Goal: Information Seeking & Learning: Learn about a topic

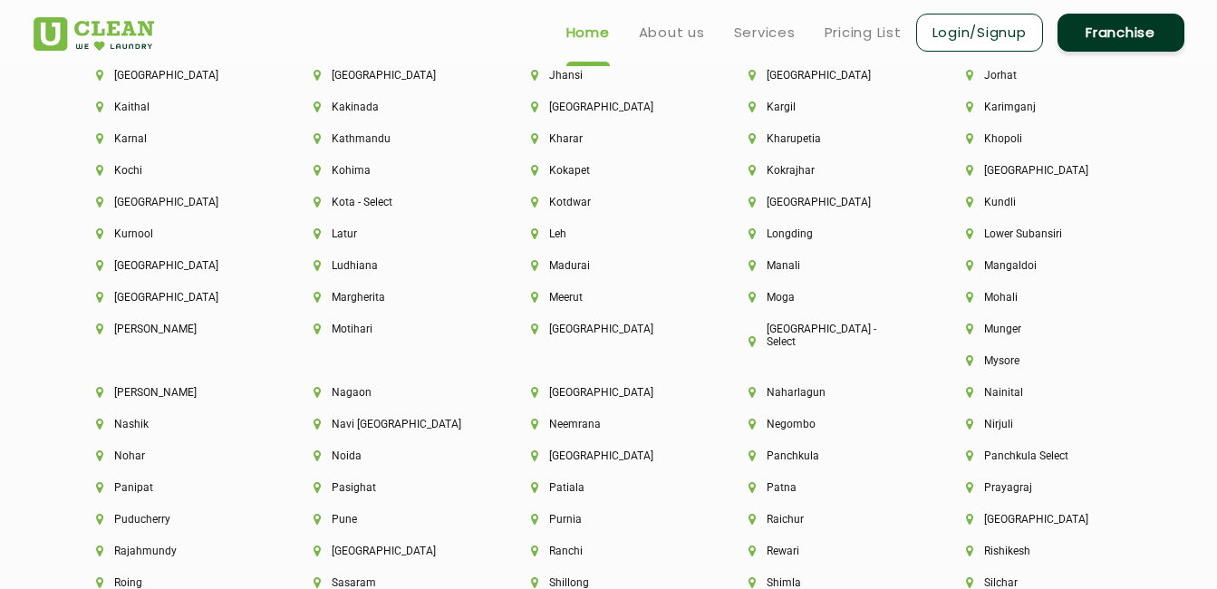
scroll to position [4318, 0]
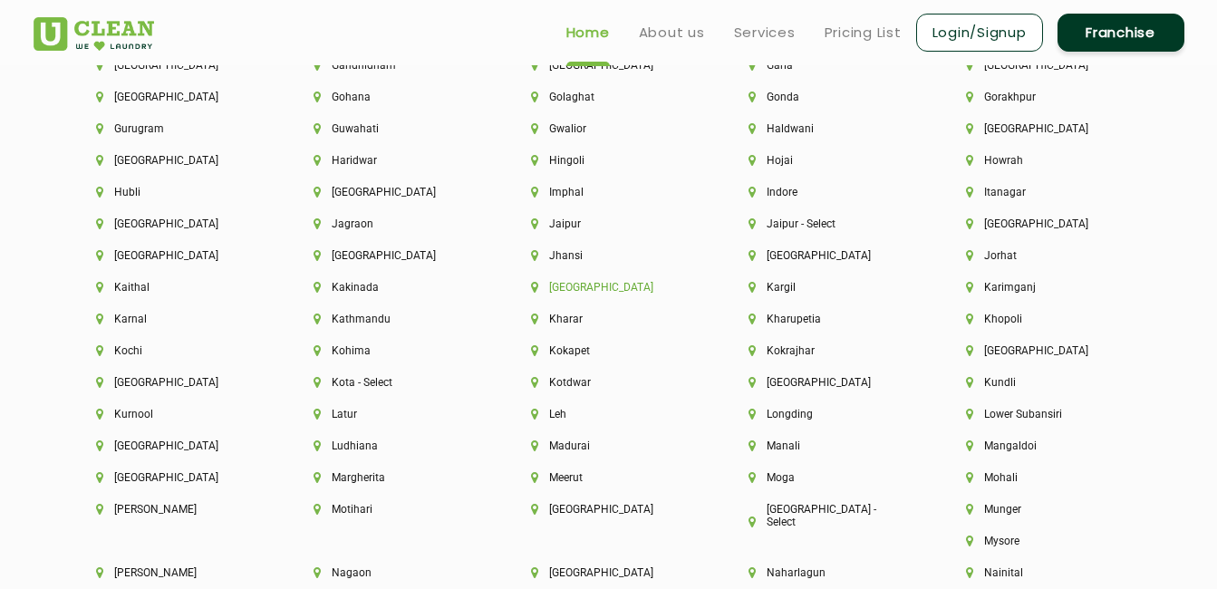
click at [567, 289] on li "[GEOGRAPHIC_DATA]" at bounding box center [609, 287] width 156 height 13
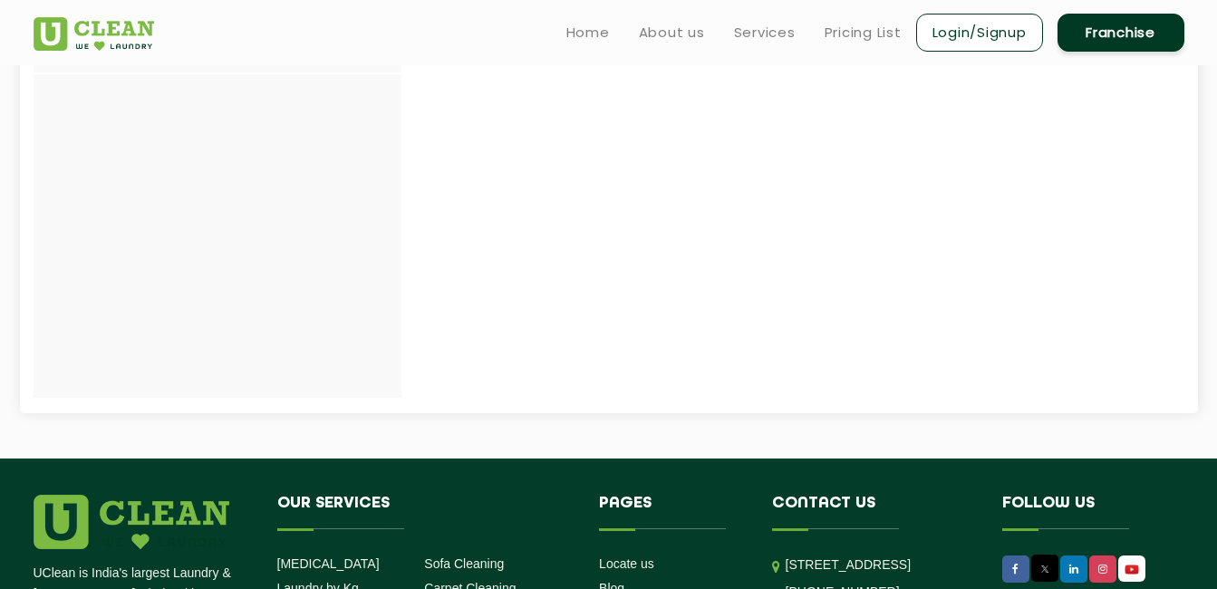
scroll to position [152, 0]
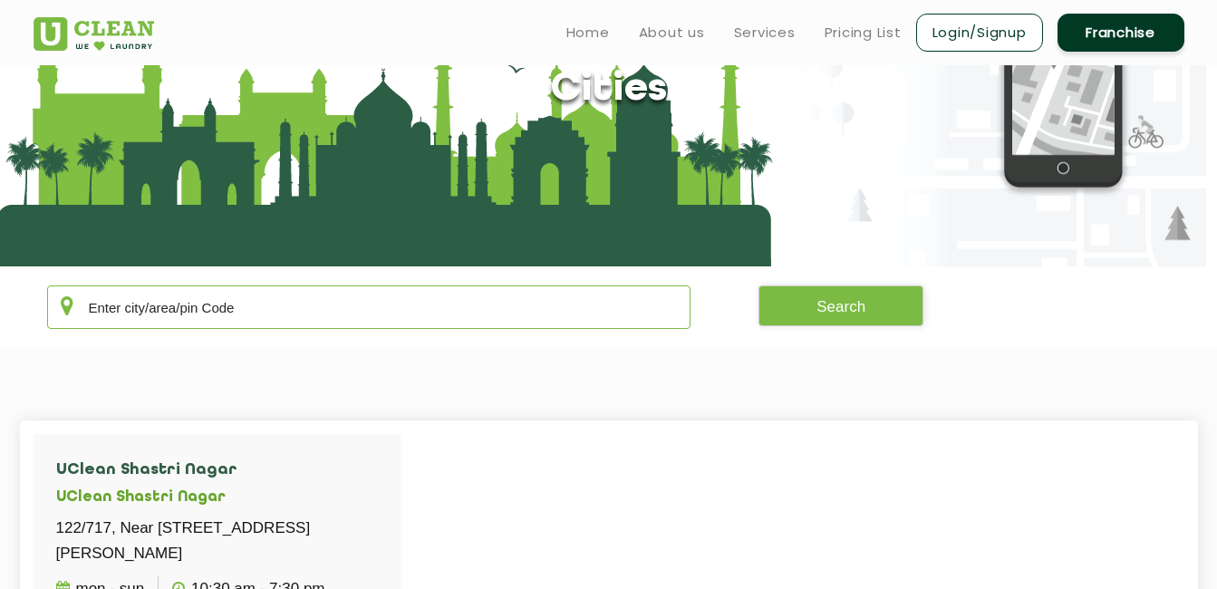
click at [370, 319] on input "text" at bounding box center [369, 306] width 644 height 43
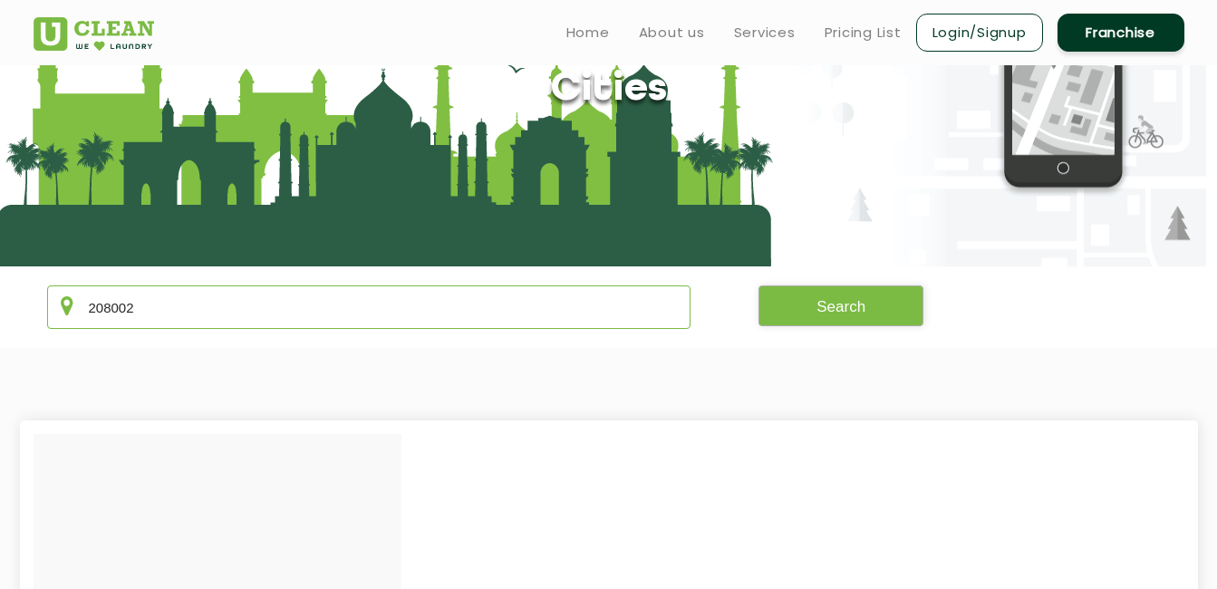
type input "208002"
click at [859, 307] on button "Search" at bounding box center [840, 305] width 165 height 41
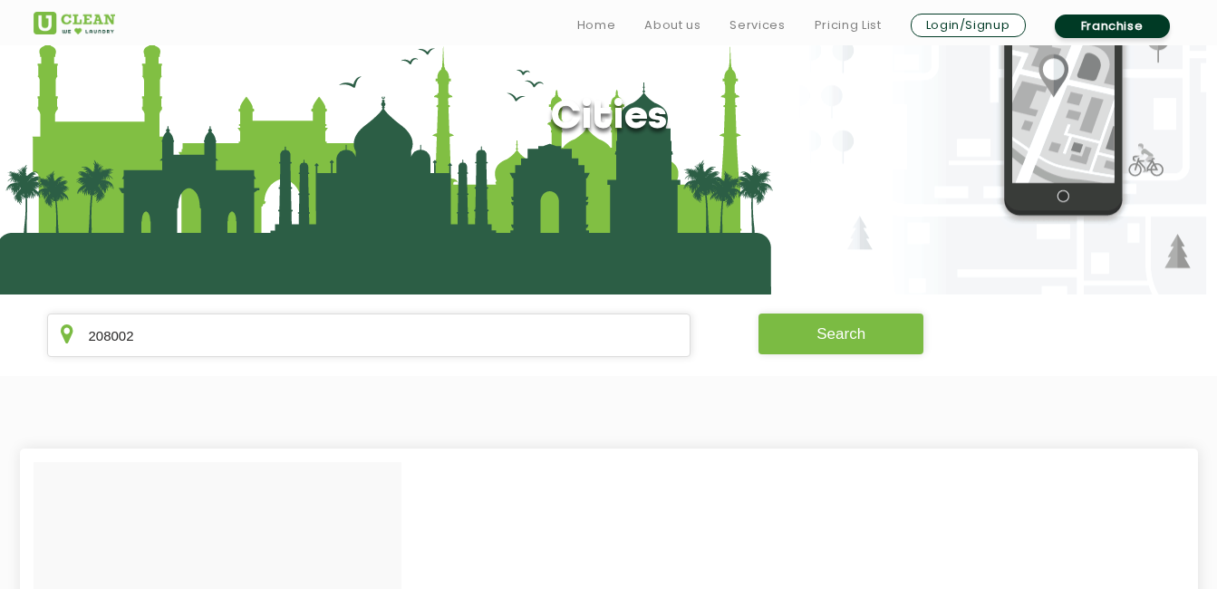
scroll to position [132, 0]
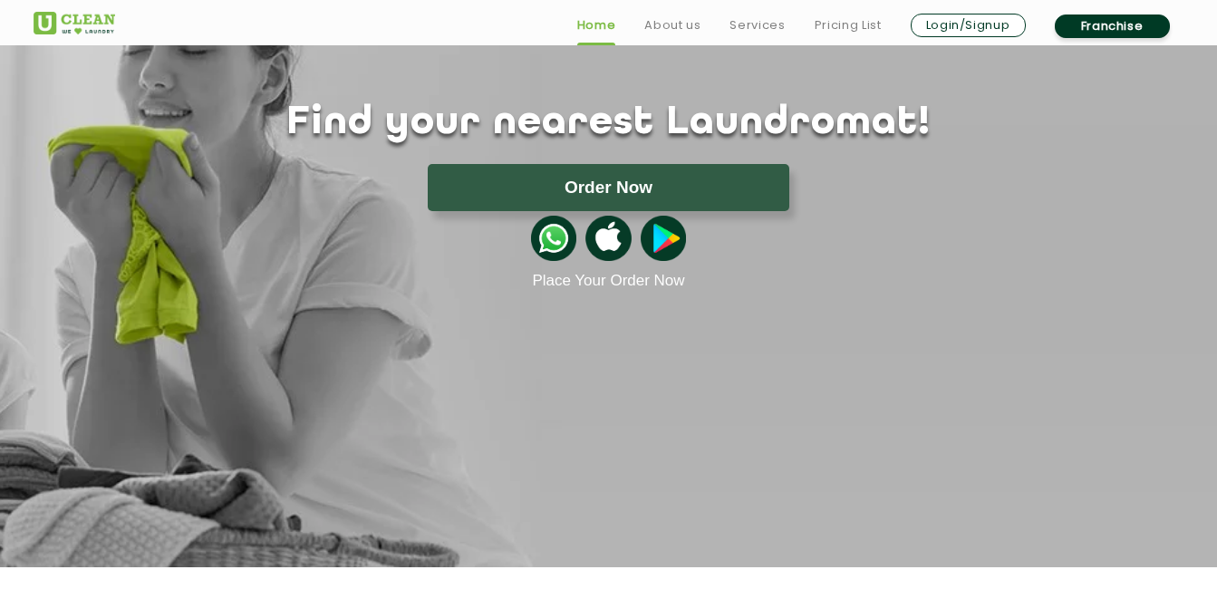
scroll to position [3108, 0]
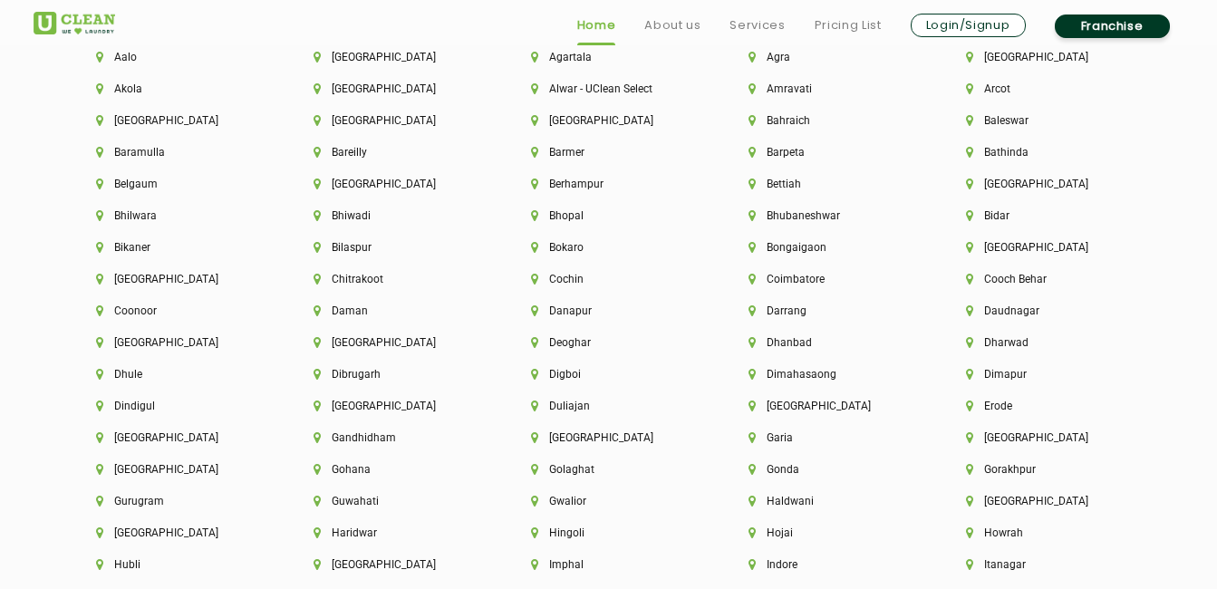
scroll to position [4003, 0]
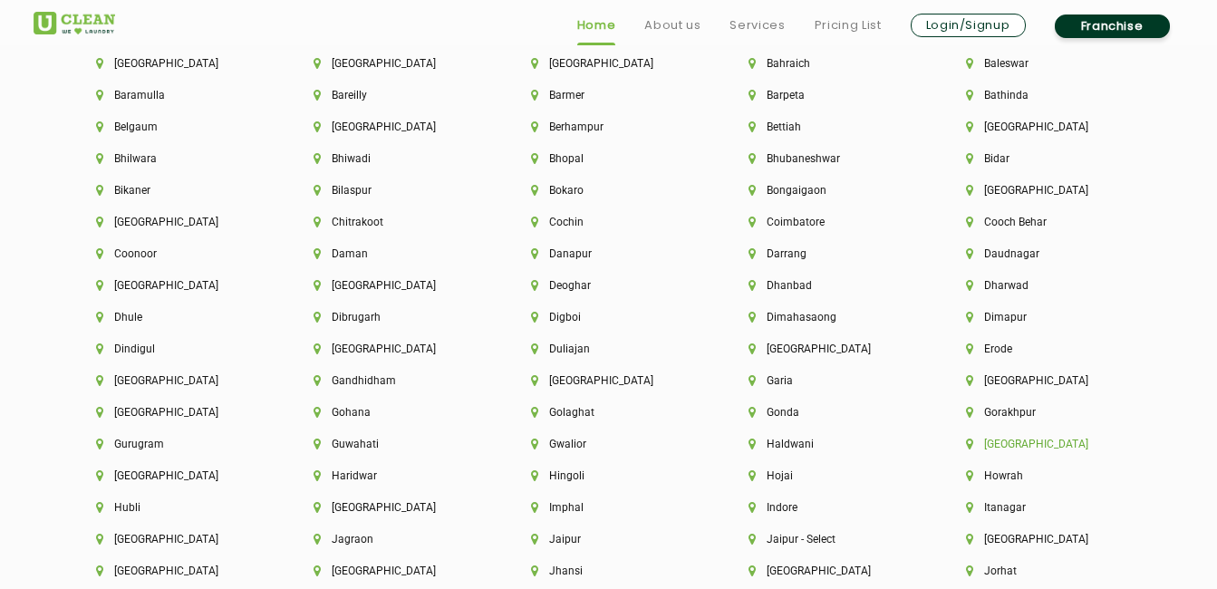
click at [996, 444] on li "[GEOGRAPHIC_DATA]" at bounding box center [1044, 444] width 156 height 13
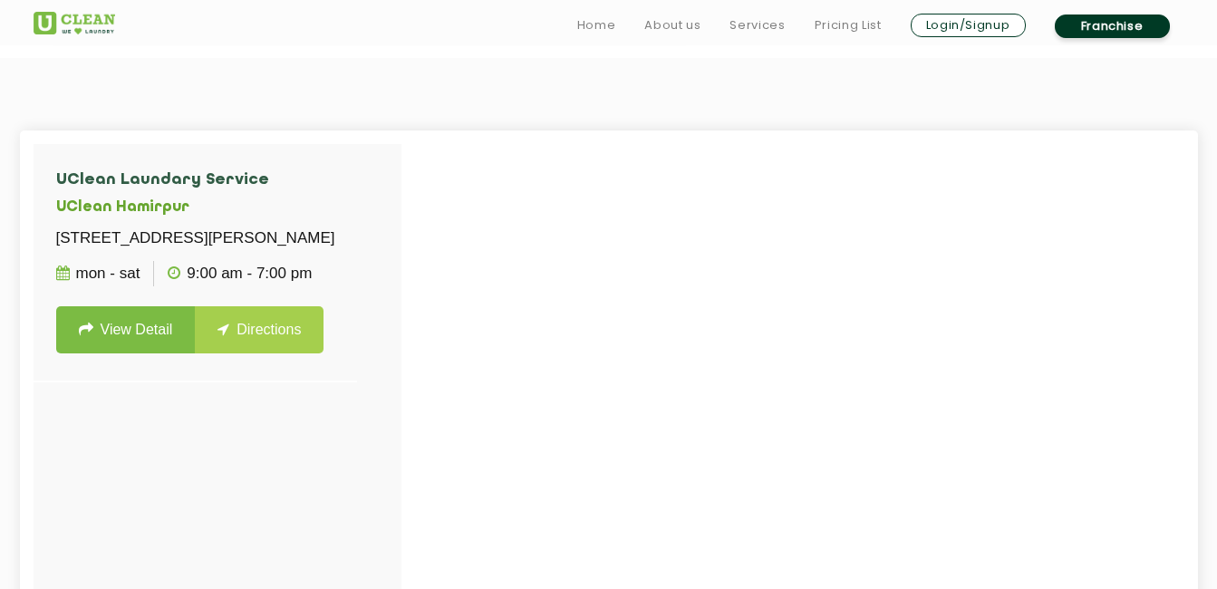
scroll to position [445, 0]
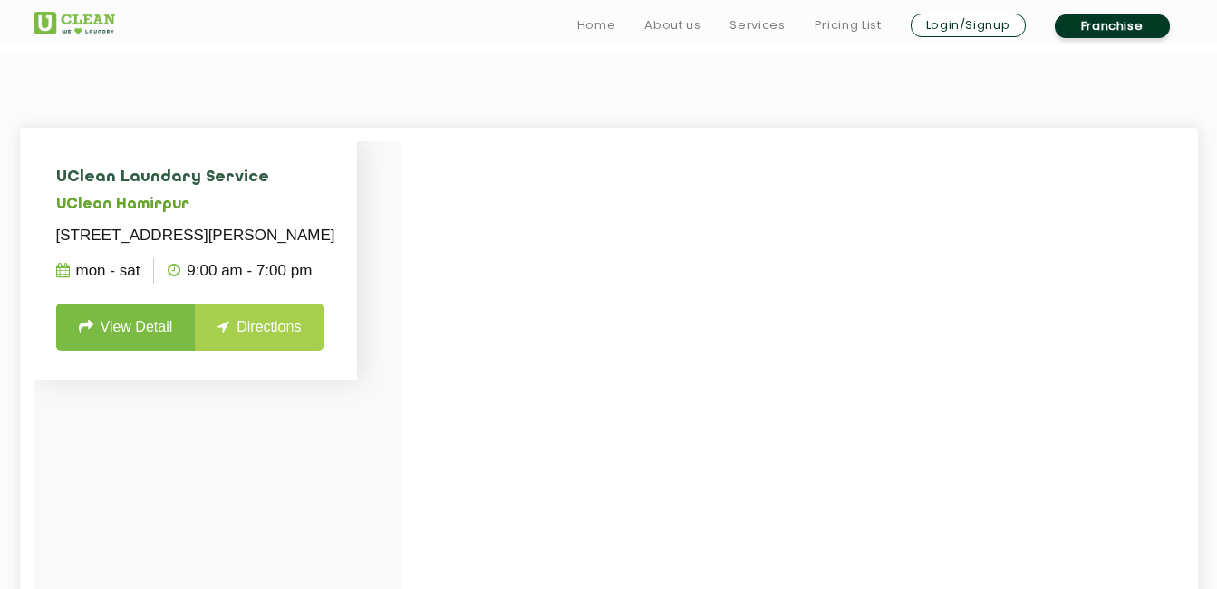
click at [114, 346] on link "View Detail" at bounding box center [126, 326] width 140 height 47
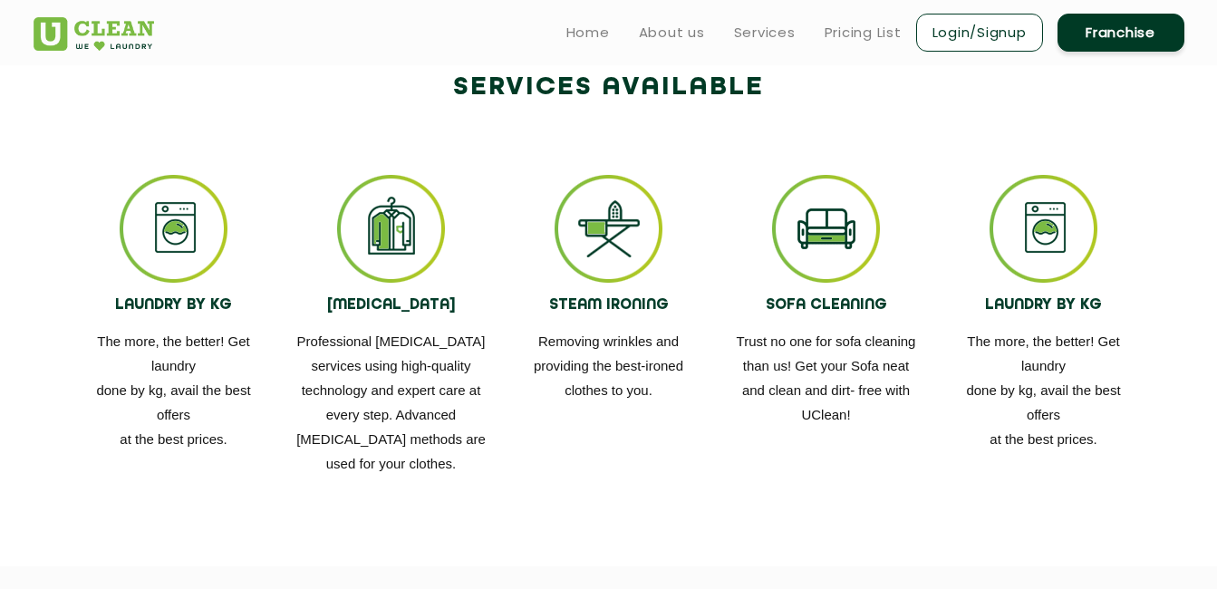
scroll to position [1012, 0]
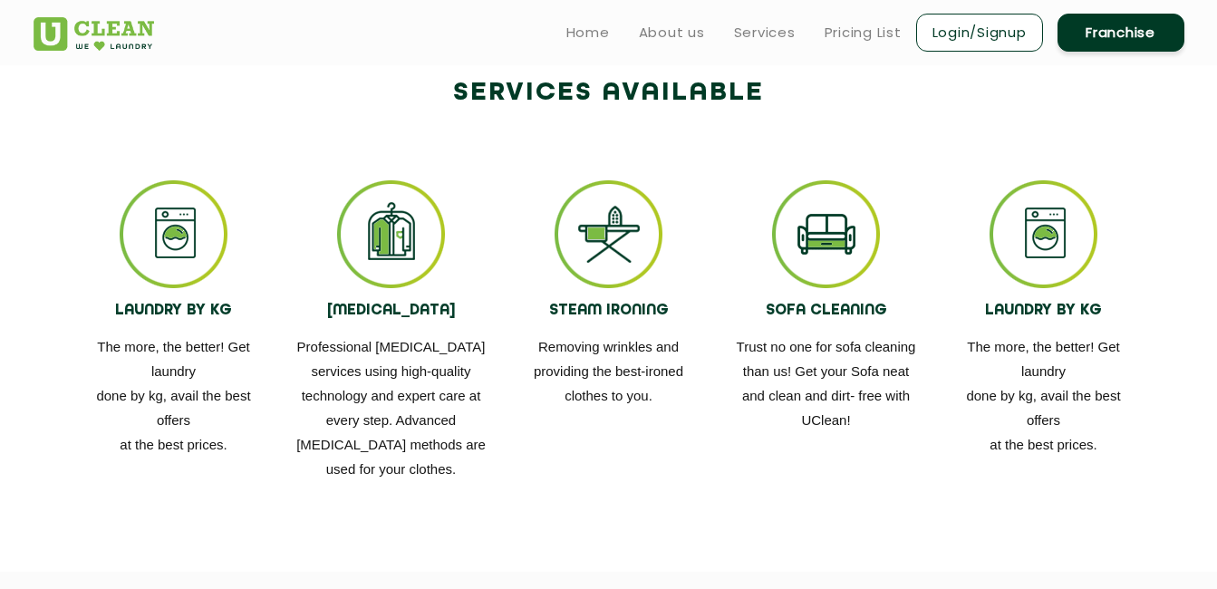
drag, startPoint x: 1215, startPoint y: 265, endPoint x: 1220, endPoint y: 250, distance: 16.3
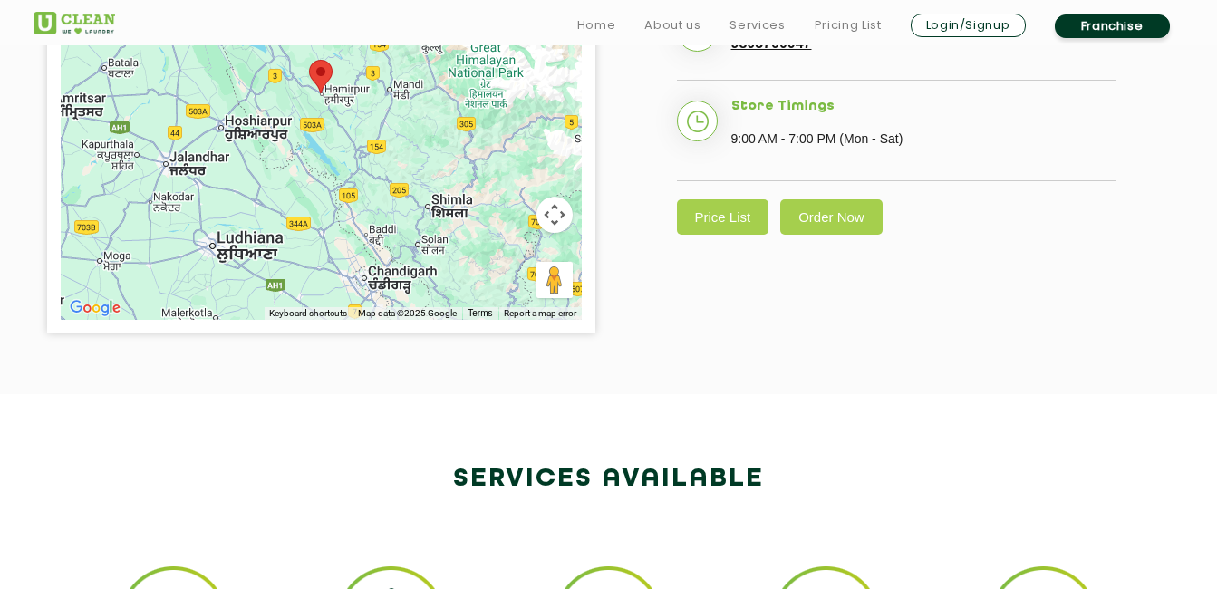
scroll to position [0, 0]
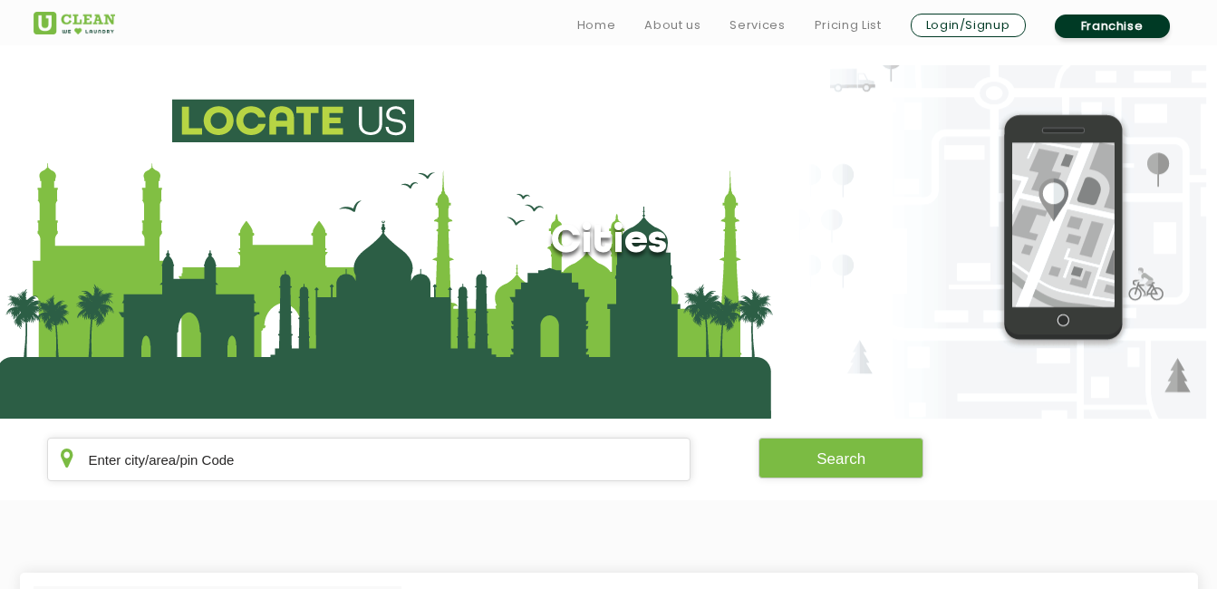
scroll to position [42, 0]
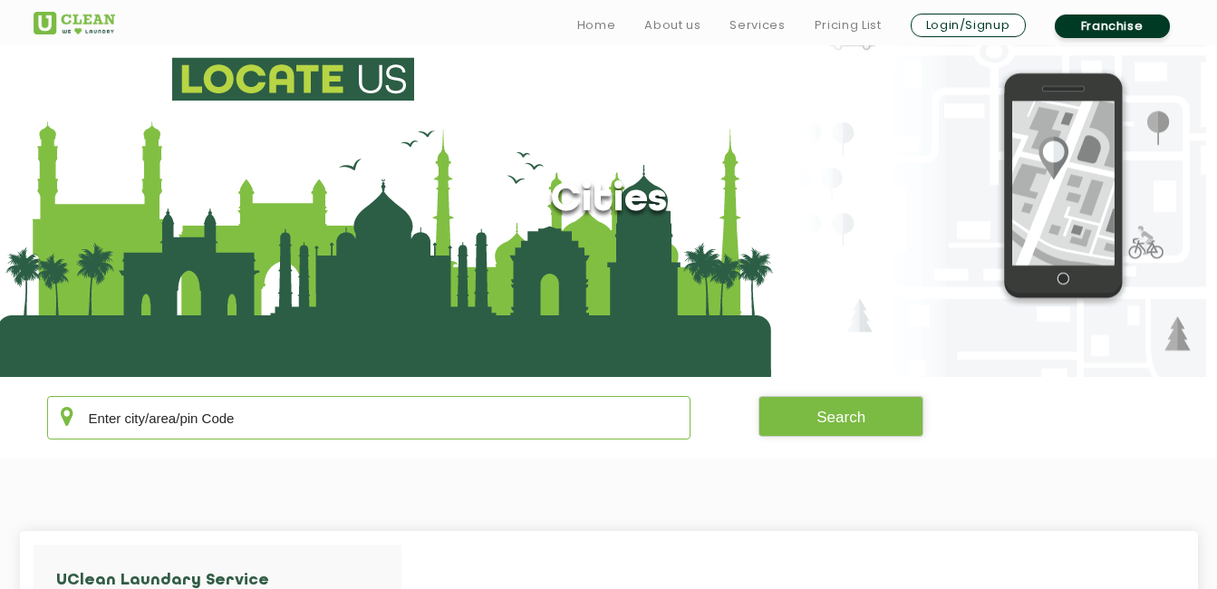
click at [301, 425] on input "text" at bounding box center [369, 417] width 644 height 43
type input "hamirpur uttar pradesh"
click at [847, 419] on button "Search" at bounding box center [840, 416] width 165 height 41
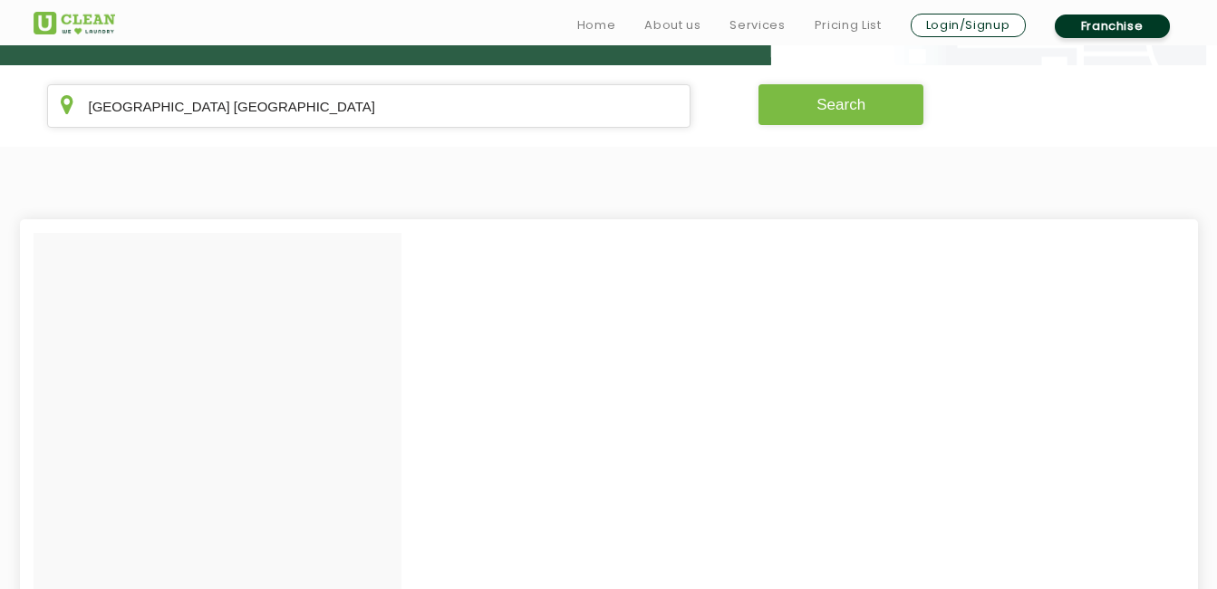
scroll to position [0, 0]
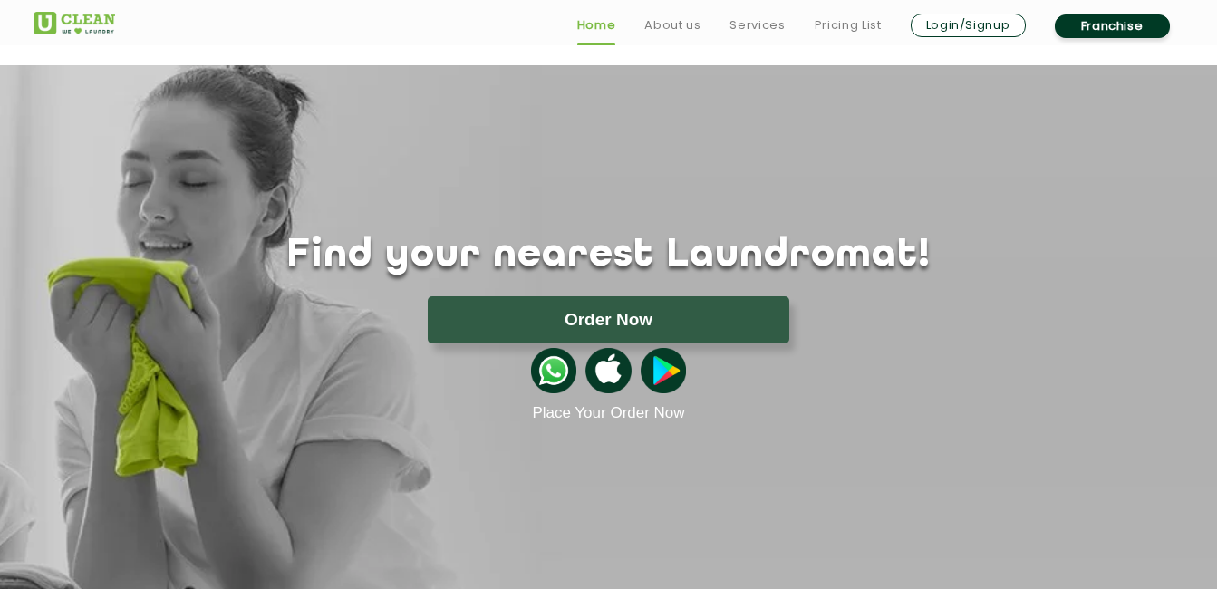
scroll to position [2835, 0]
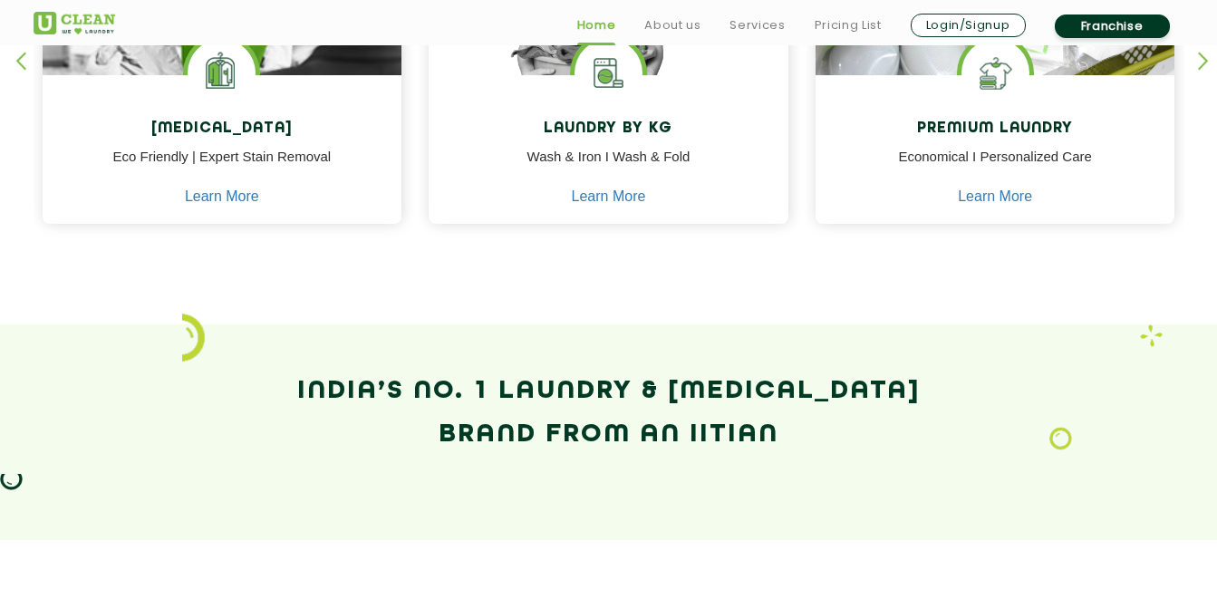
scroll to position [953, 0]
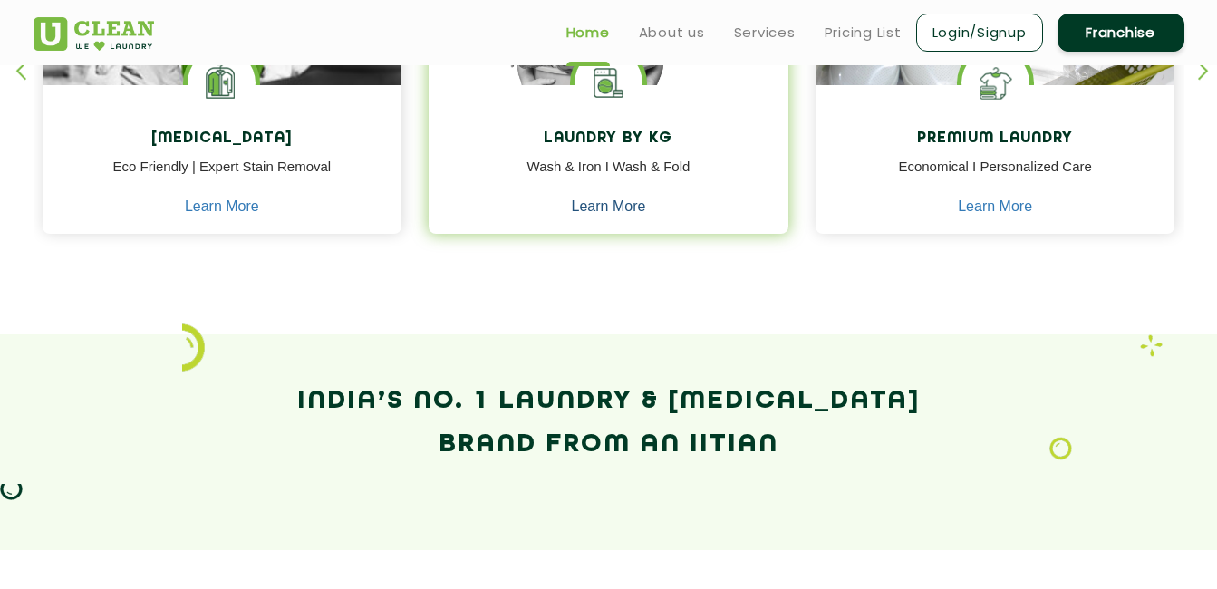
click at [627, 199] on link "Learn More" at bounding box center [609, 206] width 74 height 16
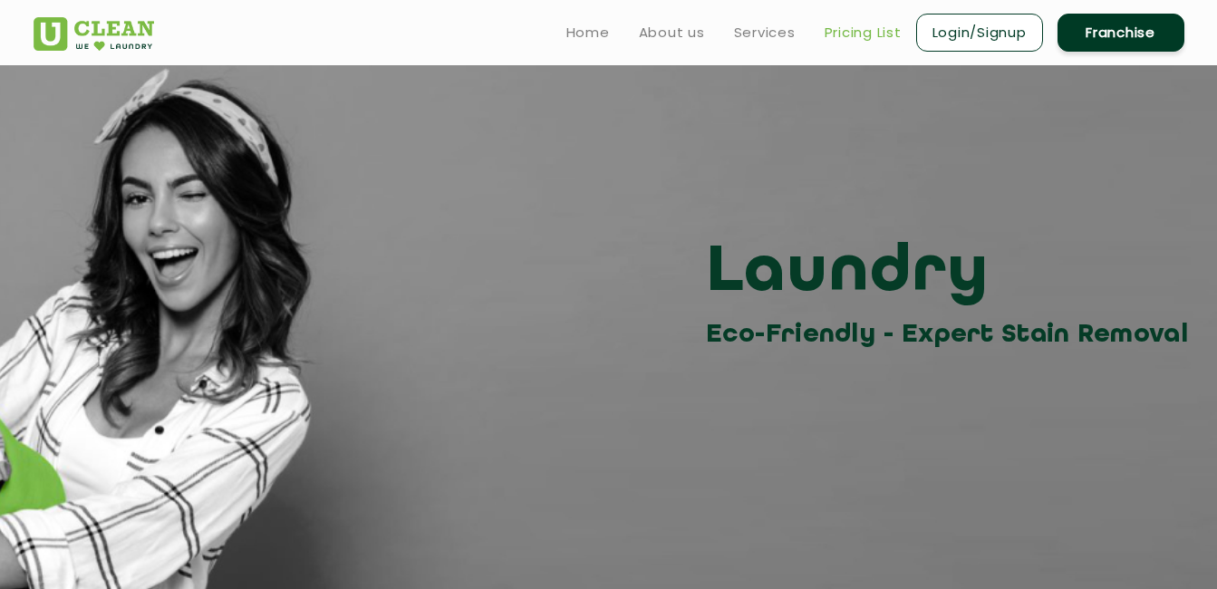
click at [861, 34] on link "Pricing List" at bounding box center [862, 33] width 77 height 22
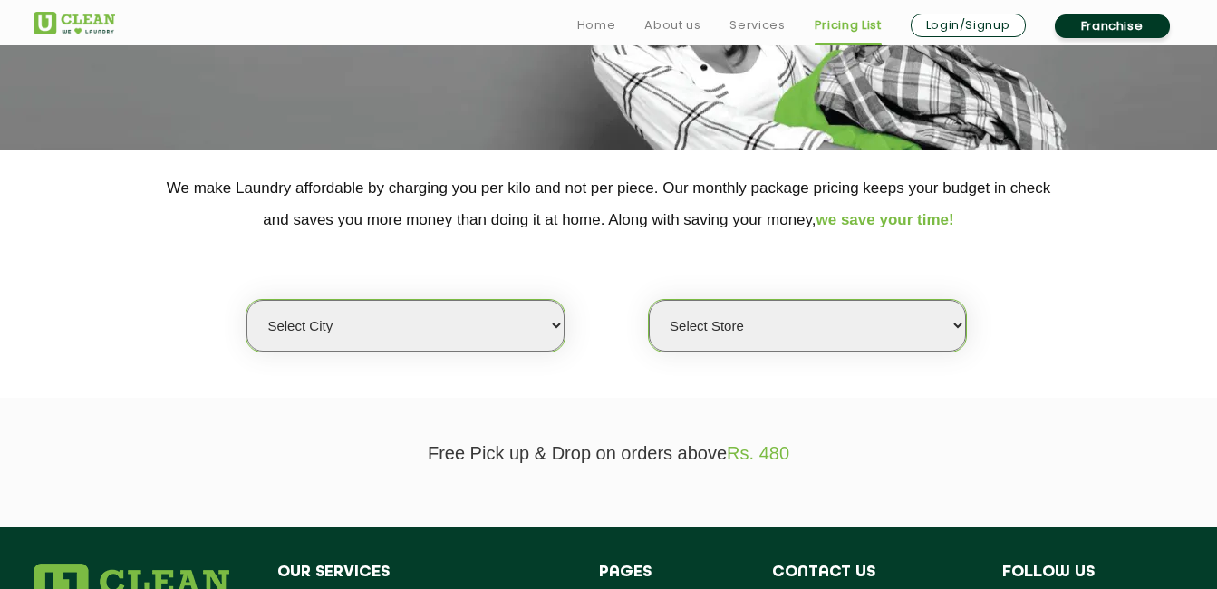
scroll to position [313, 0]
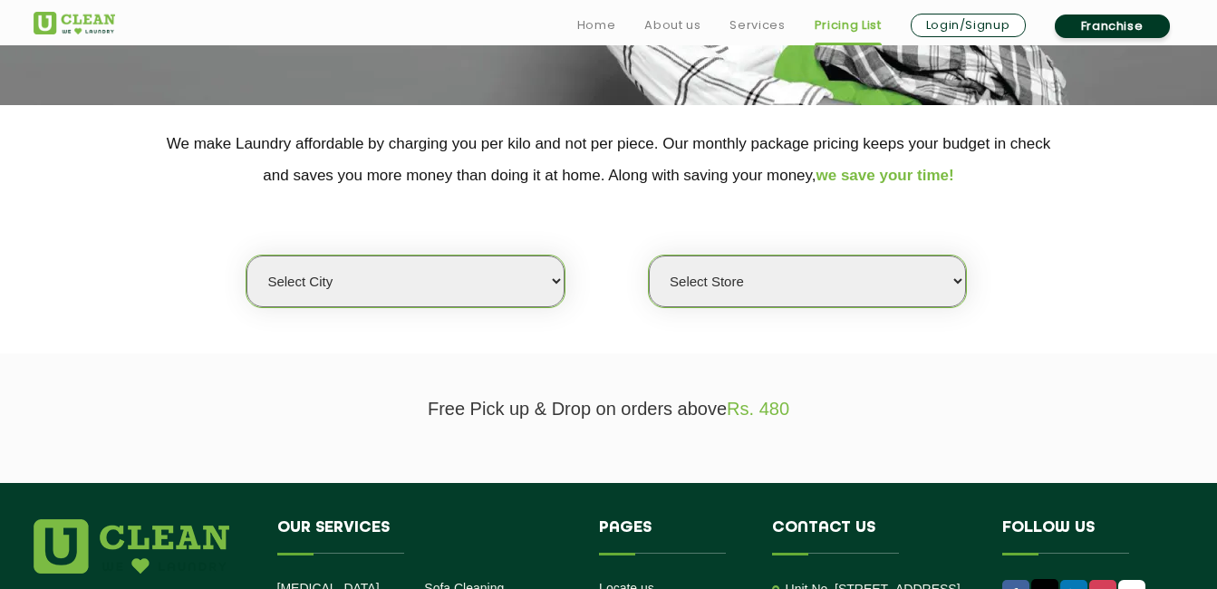
click at [557, 284] on select "Select city Aalo Abu Dhabi Agartala Agra Ahmedabad Akola Aligarh Alwar - UClean…" at bounding box center [404, 281] width 317 height 52
select select "30"
click at [246, 255] on select "Select city Aalo Abu Dhabi Agartala Agra Ahmedabad Akola Aligarh Alwar - UClean…" at bounding box center [404, 281] width 317 height 52
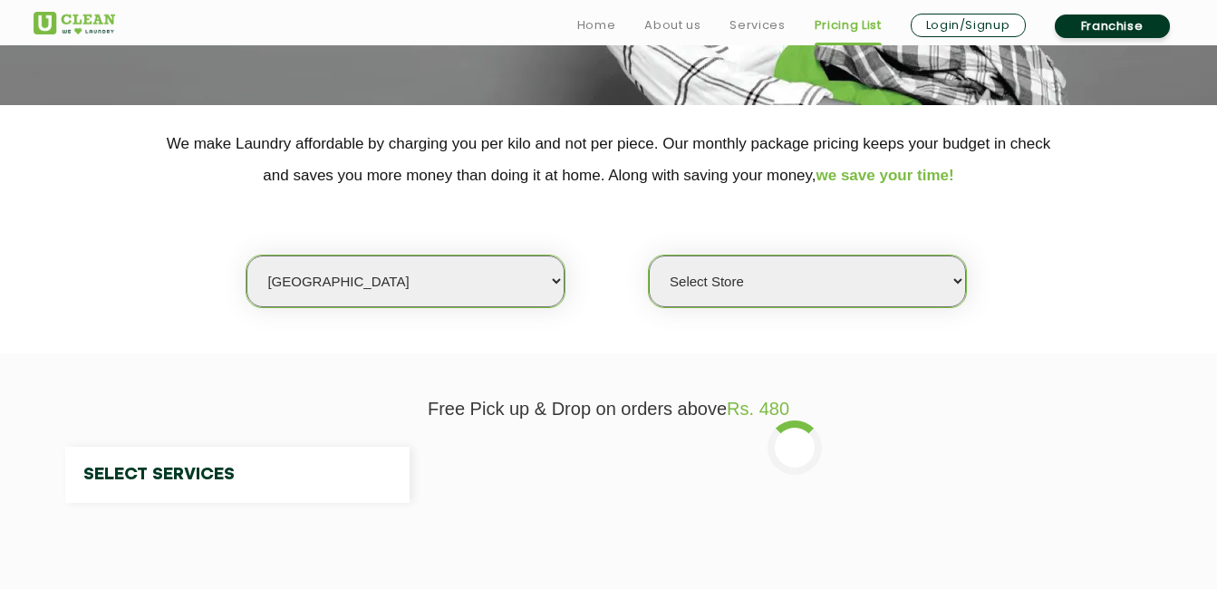
select select "0"
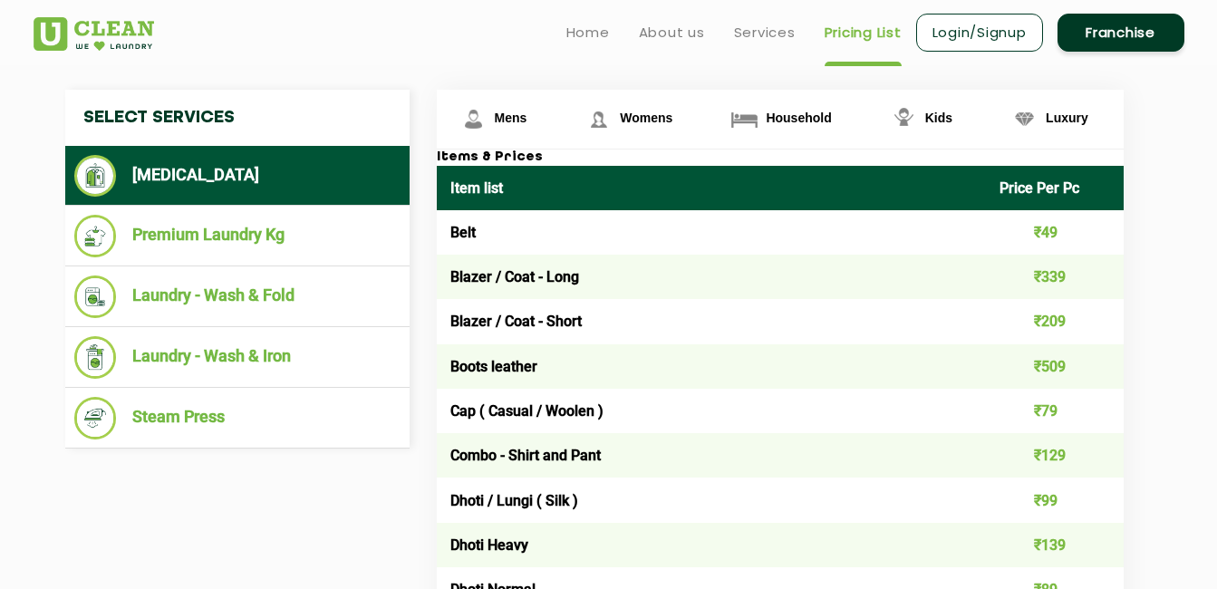
scroll to position [663, 0]
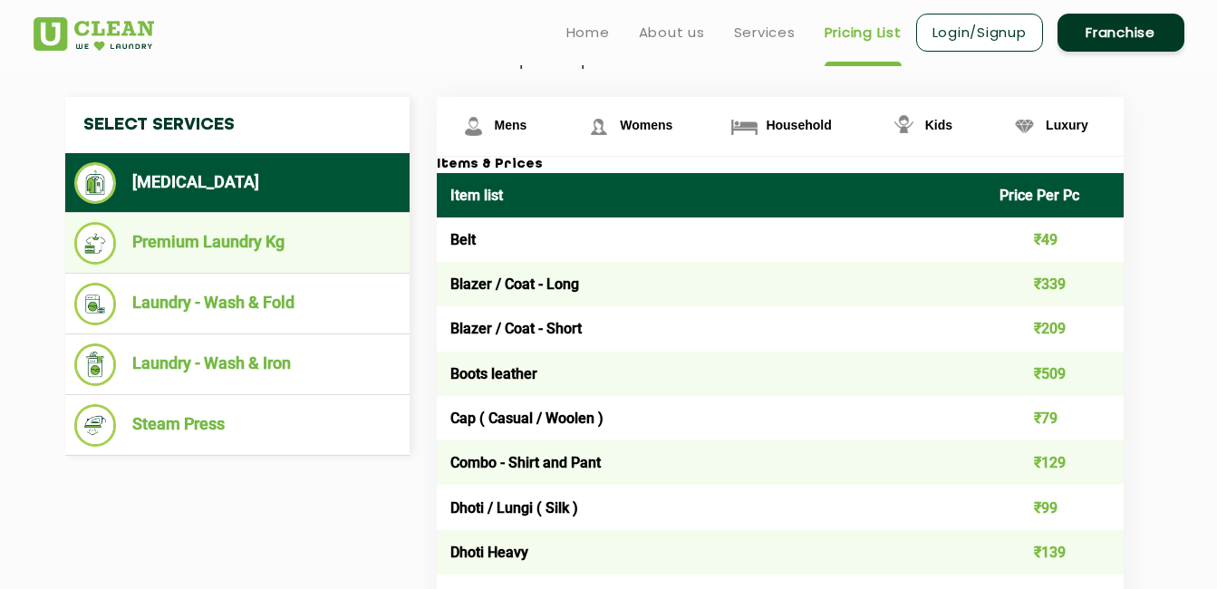
click at [221, 245] on li "Premium Laundry Kg" at bounding box center [237, 243] width 326 height 43
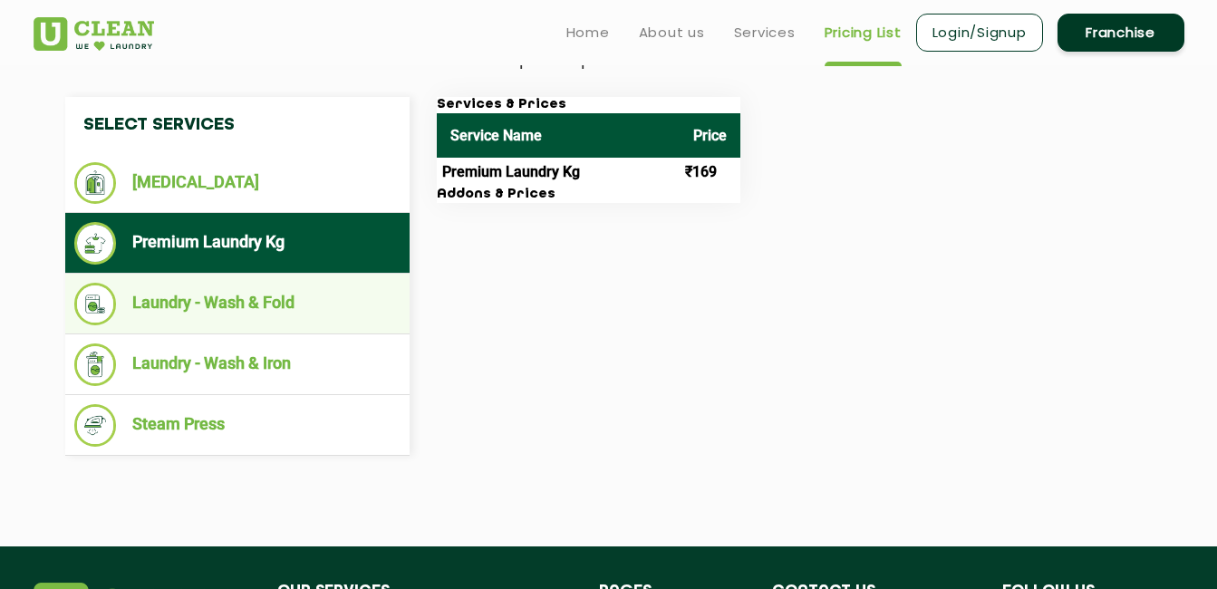
click at [221, 308] on li "Laundry - Wash & Fold" at bounding box center [237, 304] width 326 height 43
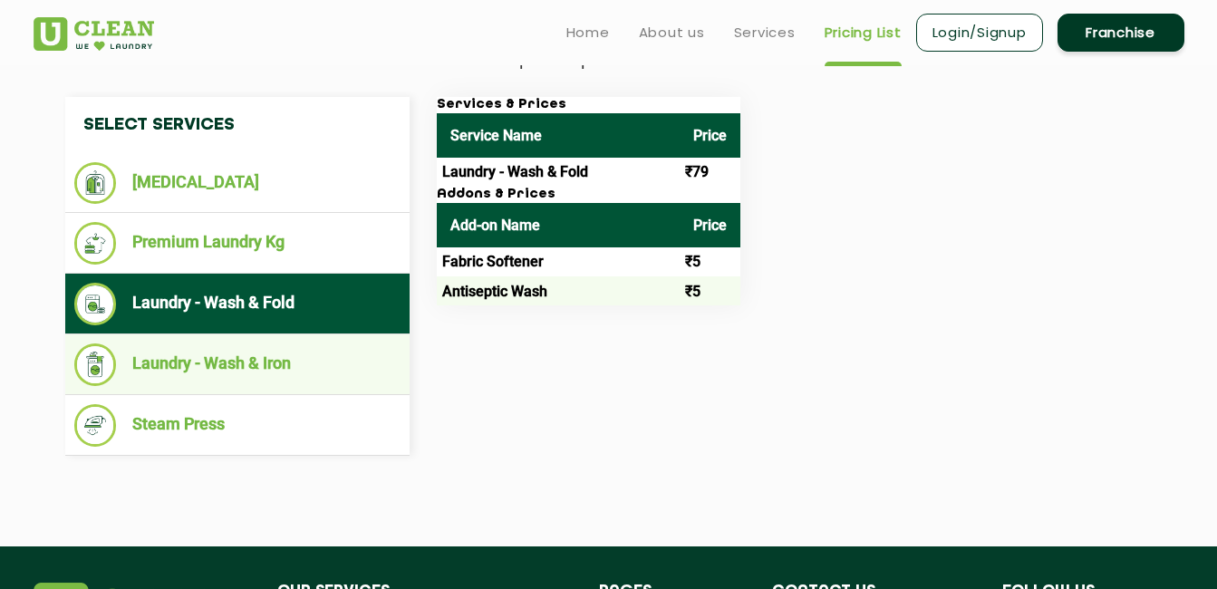
click at [205, 359] on li "Laundry - Wash & Iron" at bounding box center [237, 364] width 326 height 43
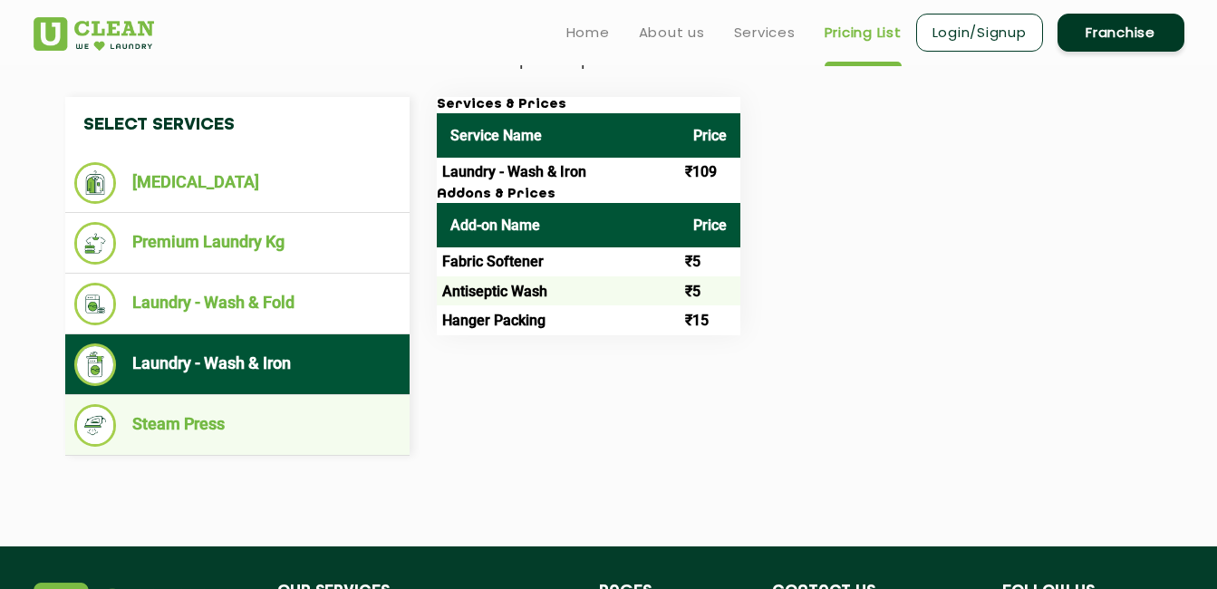
click at [197, 418] on li "Steam Press" at bounding box center [237, 425] width 326 height 43
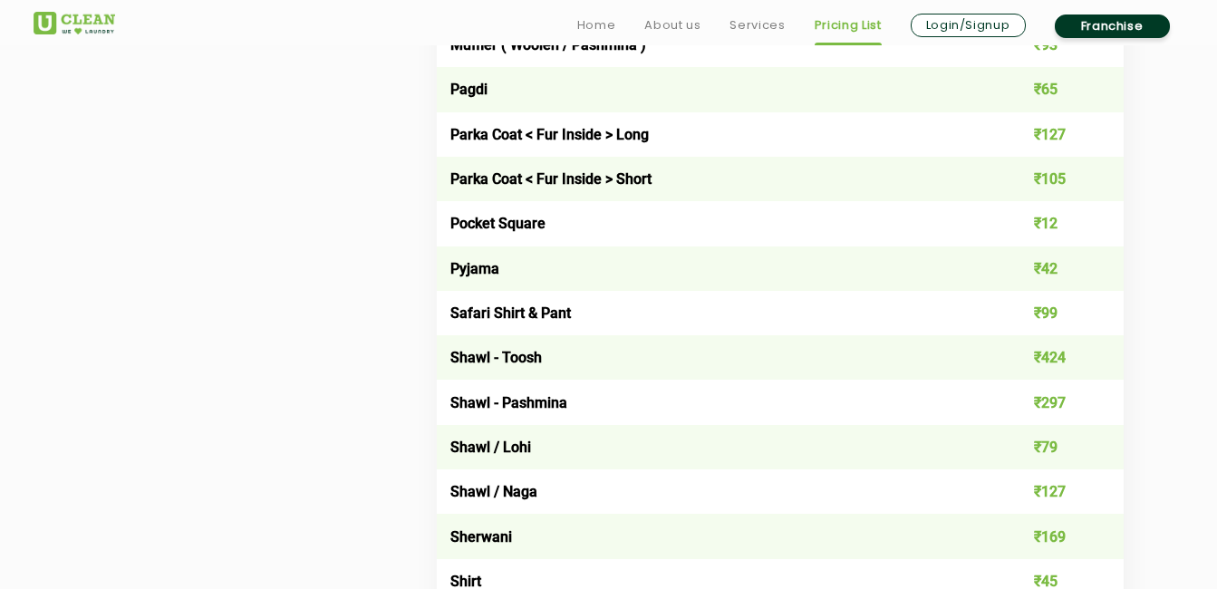
scroll to position [0, 0]
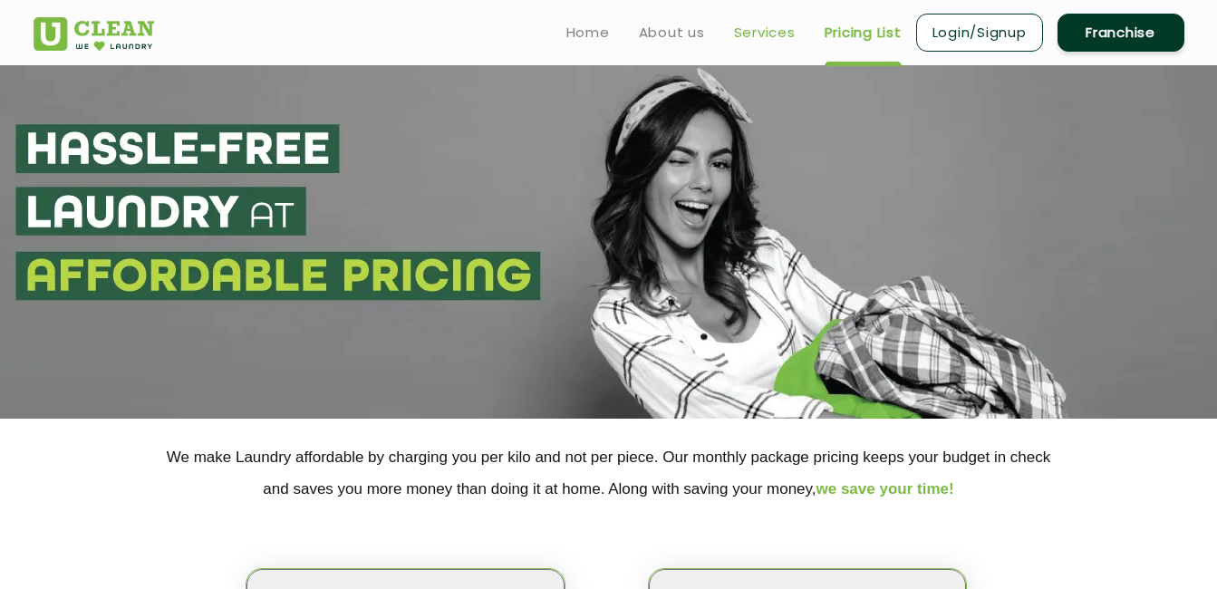
click at [778, 39] on link "Services" at bounding box center [765, 33] width 62 height 22
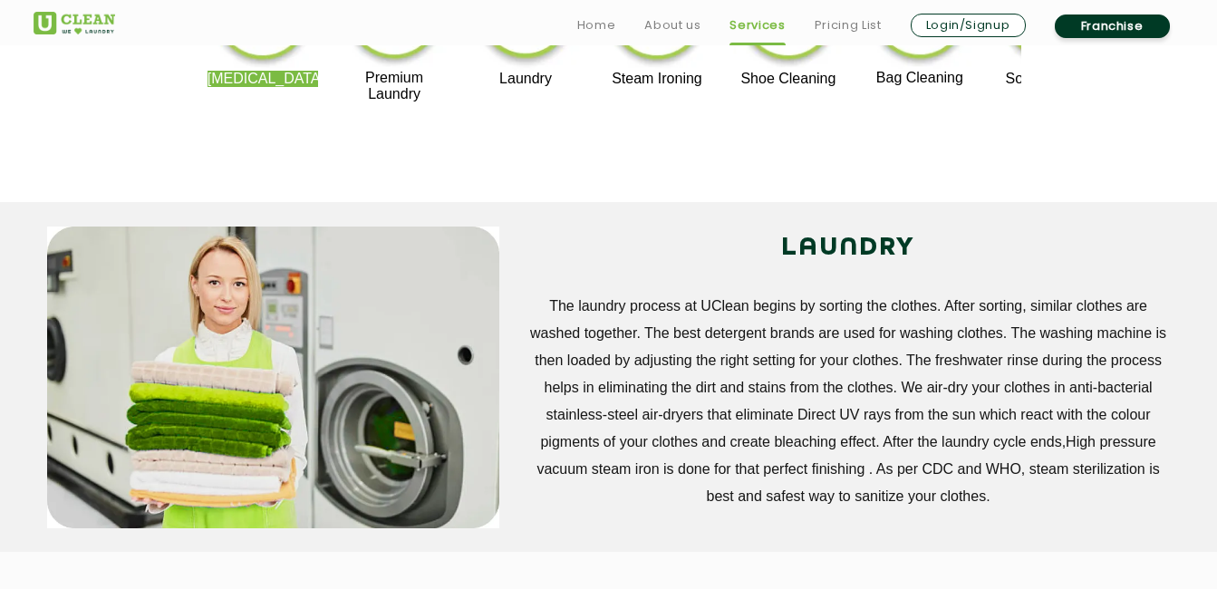
scroll to position [1225, 0]
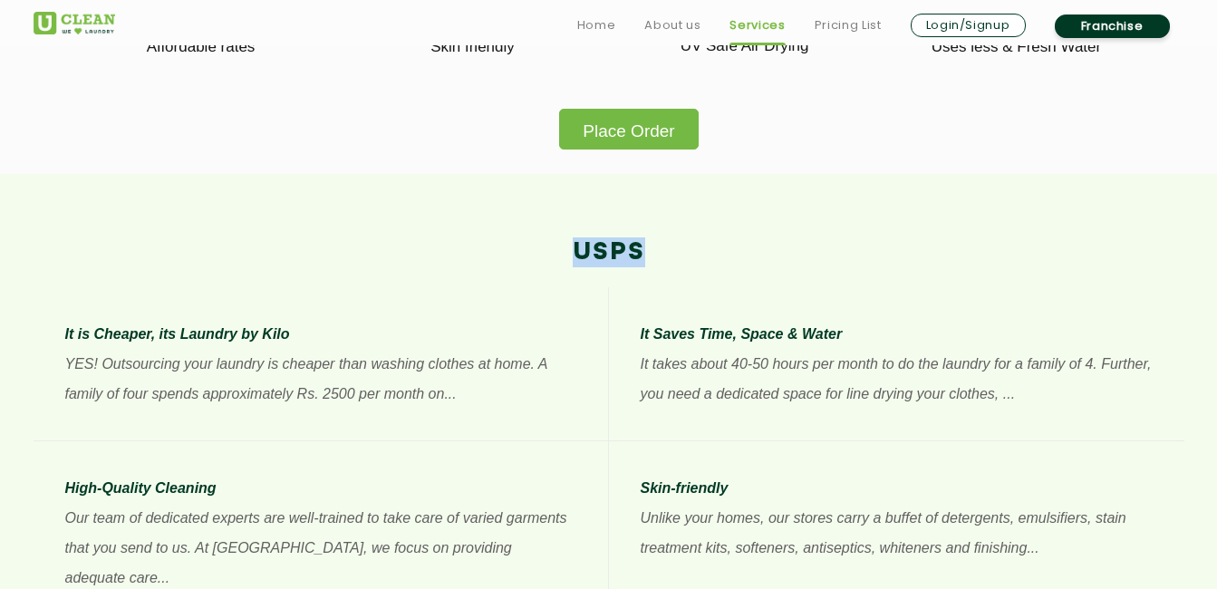
drag, startPoint x: 1216, startPoint y: 172, endPoint x: 1222, endPoint y: 204, distance: 32.3
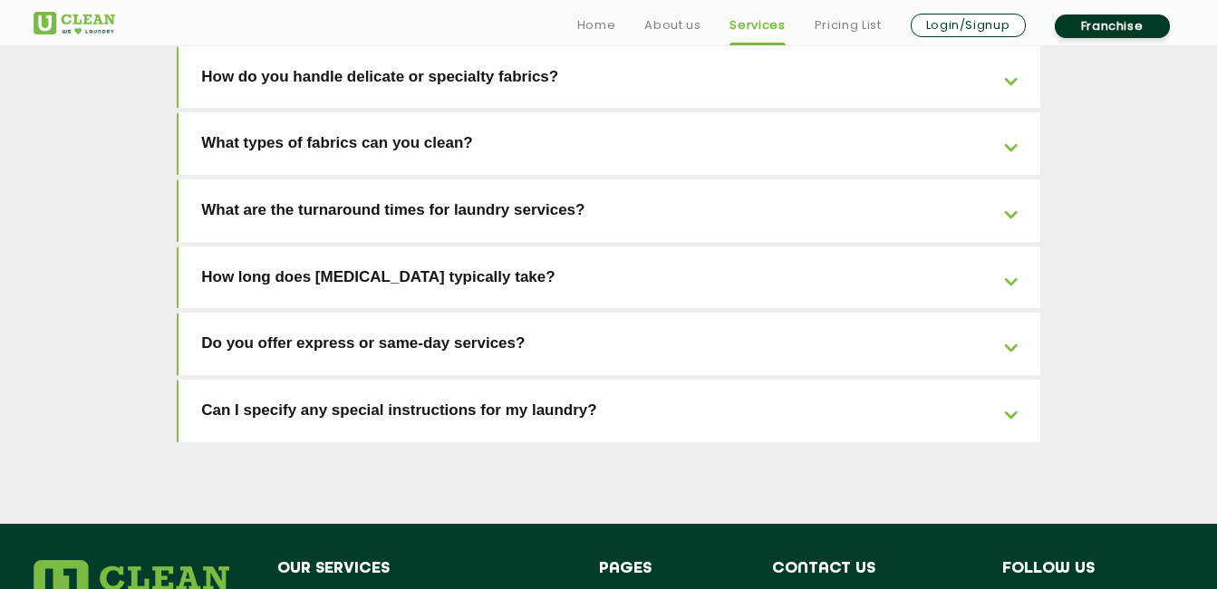
scroll to position [332, 0]
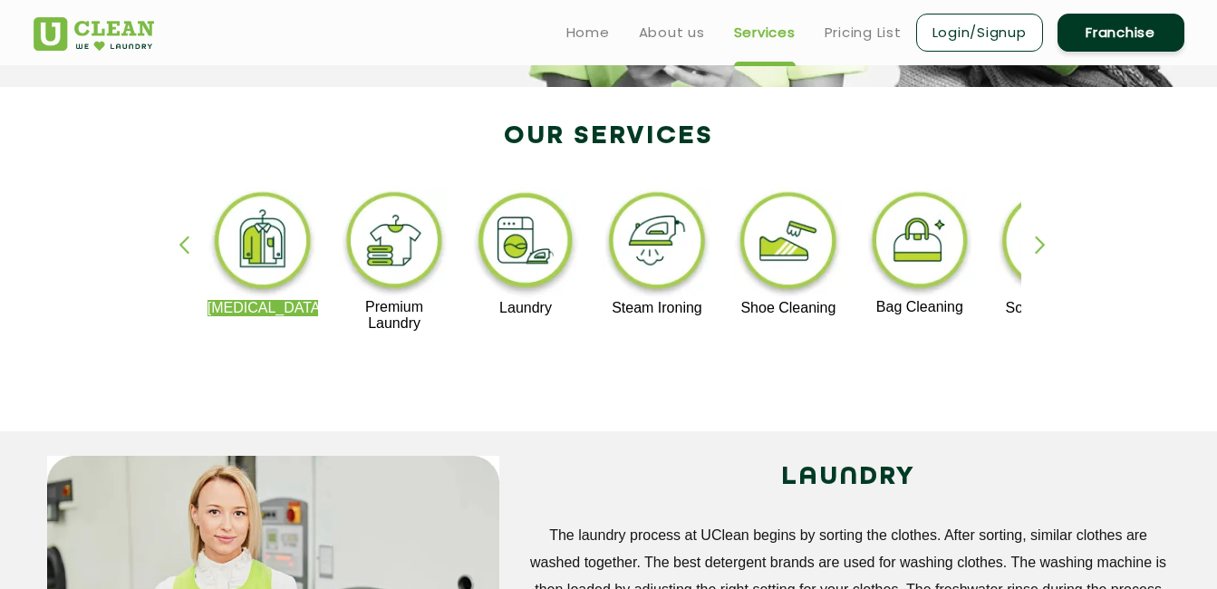
click at [1041, 243] on div "button" at bounding box center [1048, 261] width 27 height 50
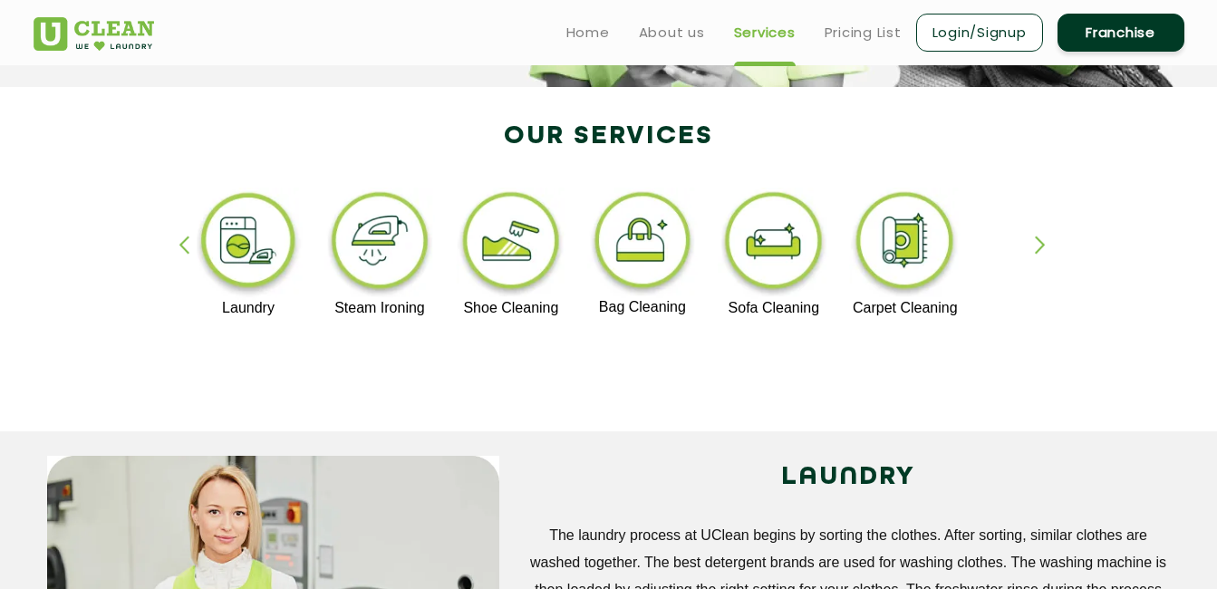
click at [732, 202] on img at bounding box center [772, 244] width 111 height 112
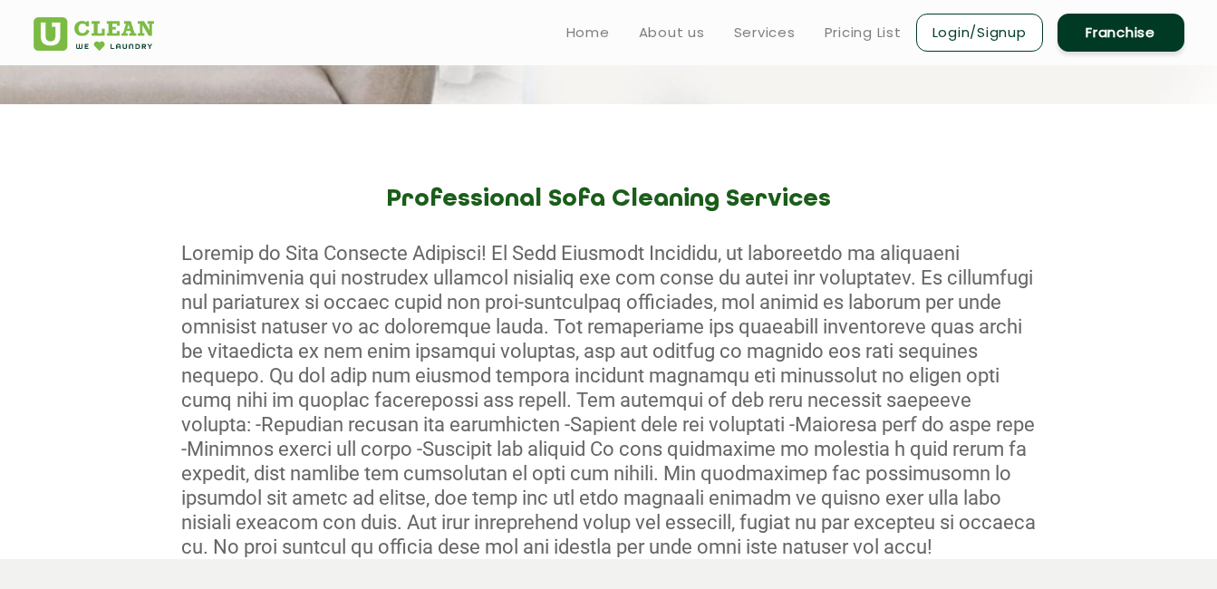
scroll to position [376, 0]
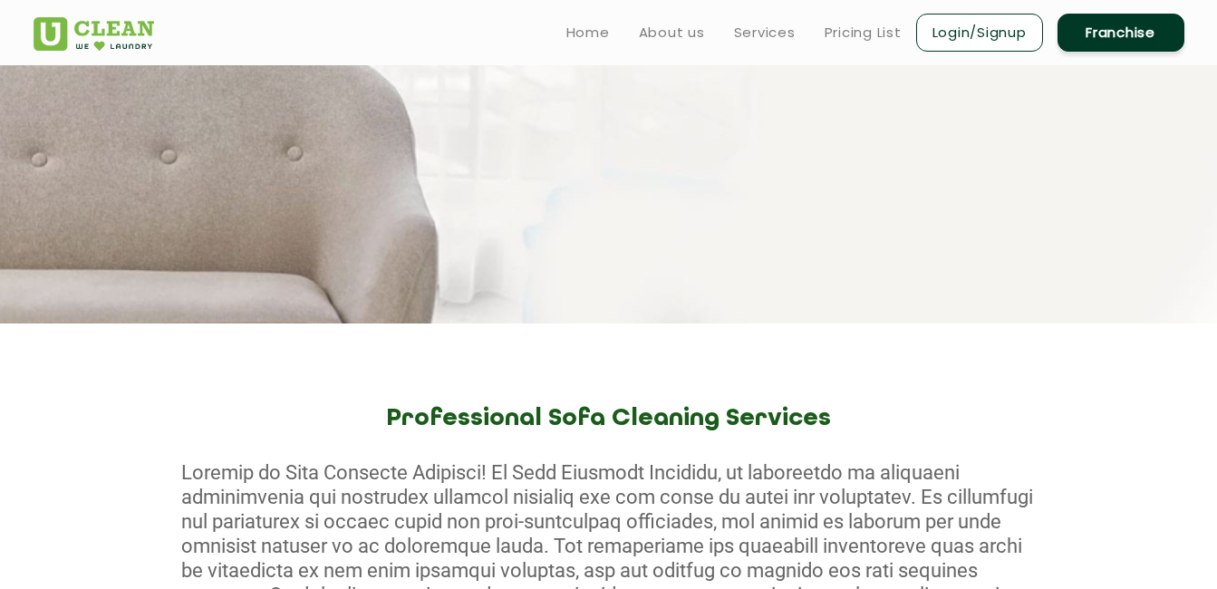
click at [1142, 34] on link "Franchise" at bounding box center [1120, 33] width 127 height 38
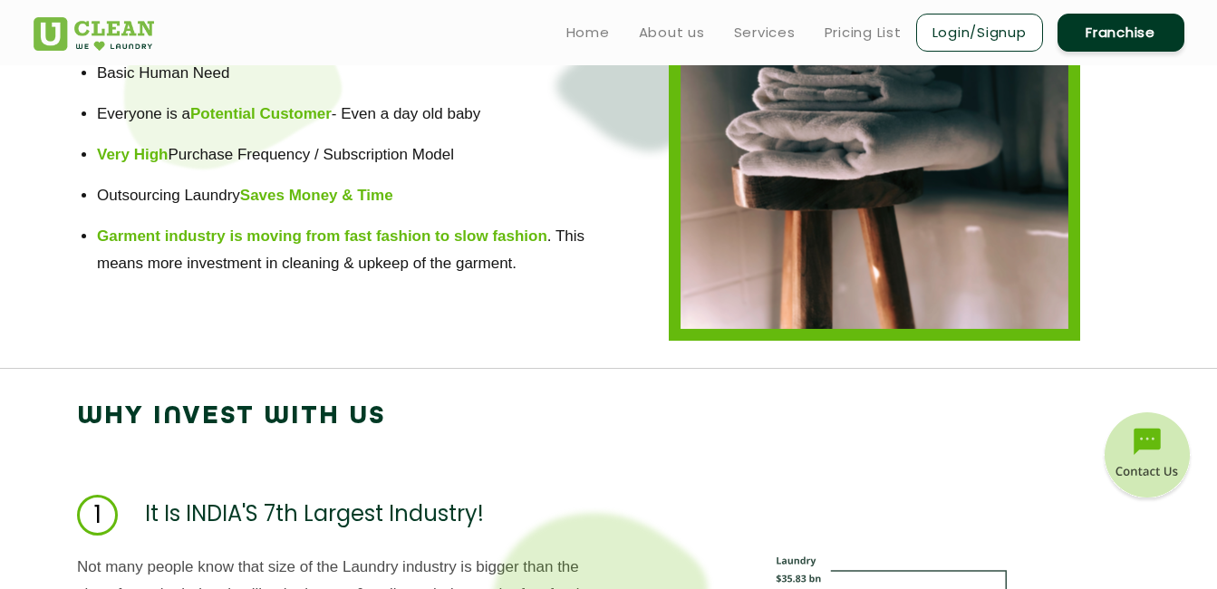
scroll to position [170, 0]
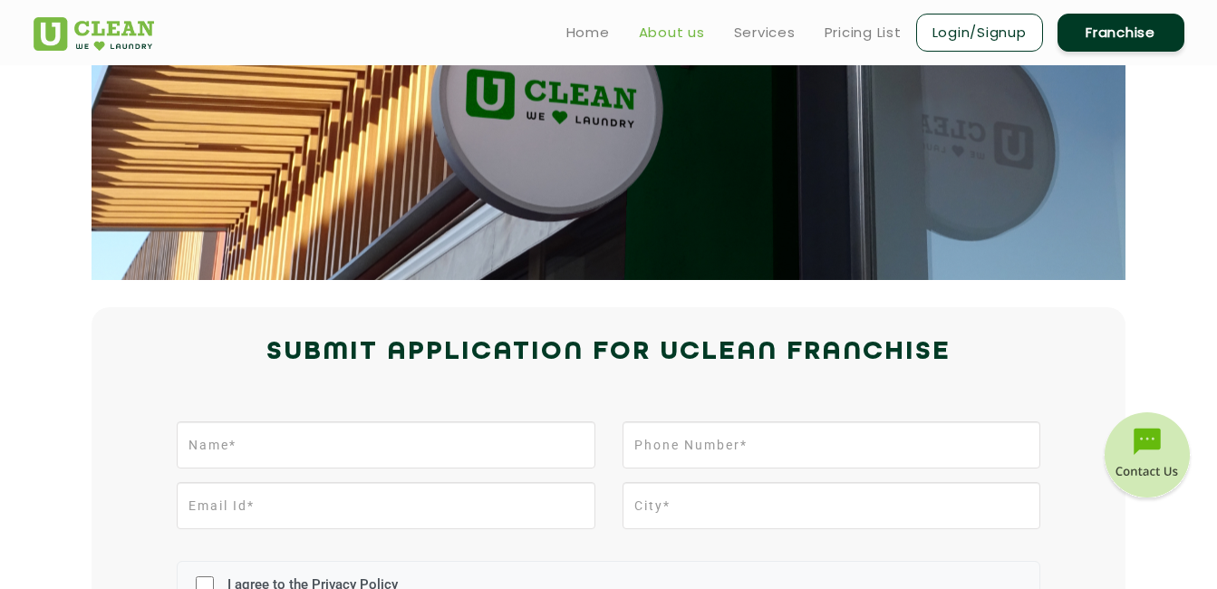
click at [669, 36] on link "About us" at bounding box center [672, 33] width 66 height 22
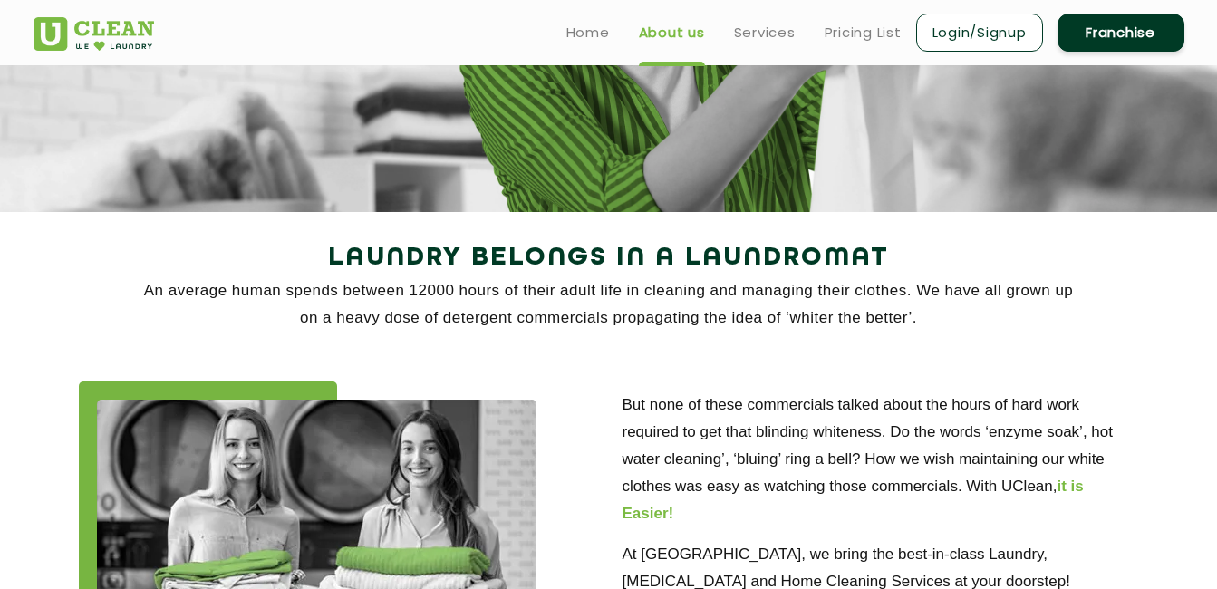
scroll to position [186, 0]
